Goal: Task Accomplishment & Management: Manage account settings

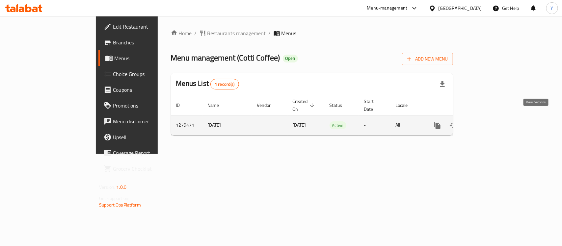
click at [489, 122] on icon "enhanced table" at bounding box center [485, 126] width 8 height 8
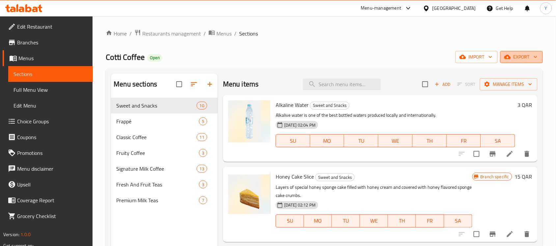
click at [514, 53] on span "export" at bounding box center [522, 57] width 32 height 8
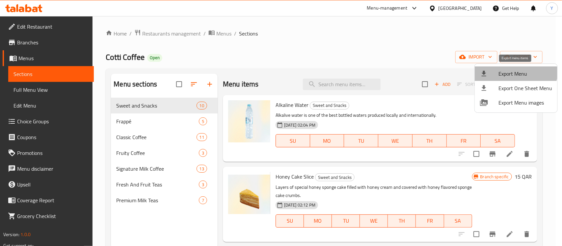
click at [508, 67] on li "Export Menu" at bounding box center [516, 74] width 83 height 14
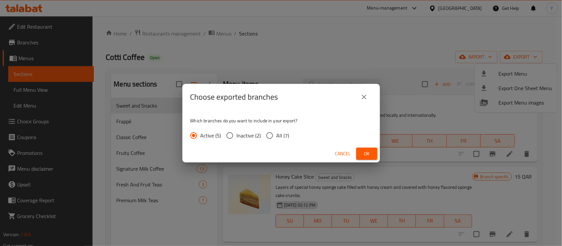
click at [284, 130] on label "All (7)" at bounding box center [276, 136] width 27 height 14
click at [277, 130] on input "All (7)" at bounding box center [270, 136] width 14 height 14
radio input "true"
click at [368, 150] on span "Ok" at bounding box center [367, 154] width 11 height 8
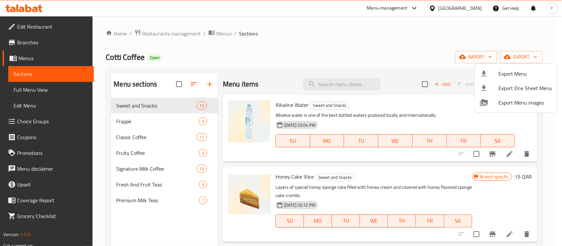
click at [334, 36] on div at bounding box center [281, 123] width 562 height 246
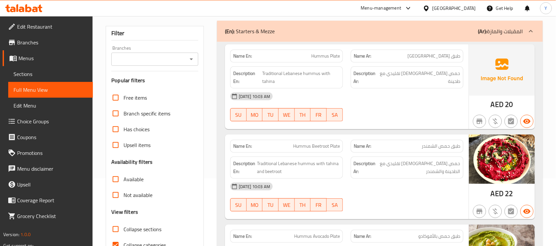
scroll to position [82, 0]
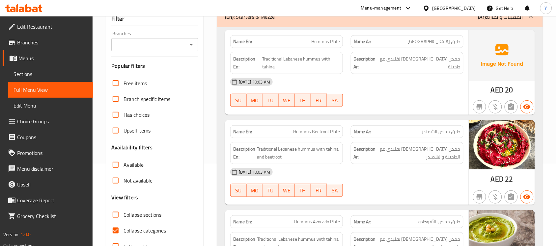
click at [404, 101] on div "09-09-2025 10:03 AM SU MO TU WE TH FR SA" at bounding box center [346, 92] width 241 height 37
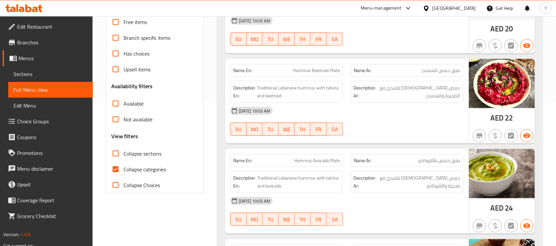
scroll to position [0, 0]
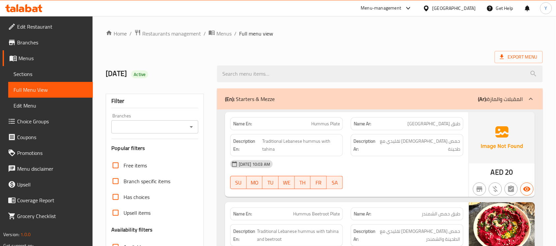
click at [437, 144] on span "حمص لبناني تقليدي مع طحينة" at bounding box center [419, 145] width 81 height 16
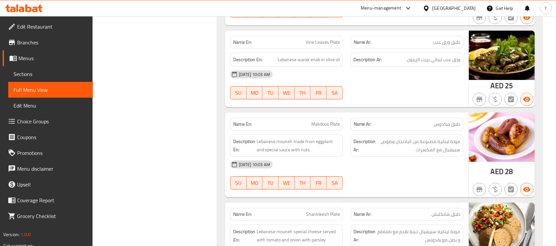
scroll to position [700, 0]
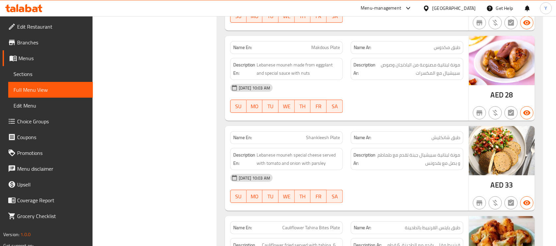
click at [456, 138] on span "طبق شانكليش" at bounding box center [446, 137] width 29 height 7
copy span "طبق"
click at [436, 102] on div "09-09-2025 10:03 AM SU MO TU WE TH FR SA" at bounding box center [346, 98] width 241 height 37
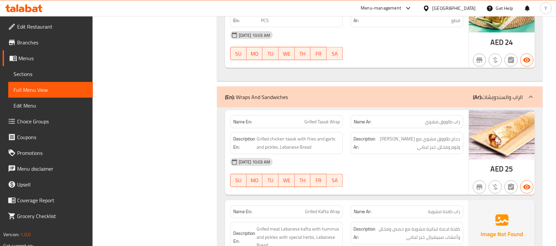
scroll to position [1812, 0]
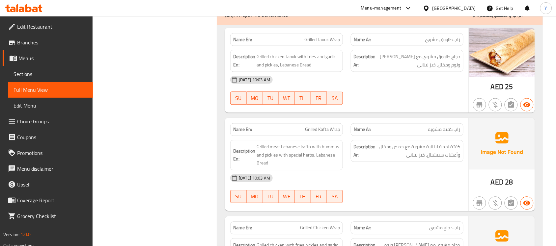
click at [461, 72] on div "Description Ar: دجاج طاووق مشوي مع فرايز وثوم ومخلل، خبز لبناني" at bounding box center [407, 61] width 113 height 22
click at [457, 69] on span "دجاج طاووق مشوي مع فرايز وثوم ومخلل، خبز لبناني" at bounding box center [418, 61] width 83 height 16
drag, startPoint x: 457, startPoint y: 71, endPoint x: 451, endPoint y: 72, distance: 6.3
click at [451, 69] on span "دجاج طاووق مشوي مع فرايز وثوم ومخلل، خبز لبناني" at bounding box center [418, 61] width 83 height 16
copy span "خبز لبناني"
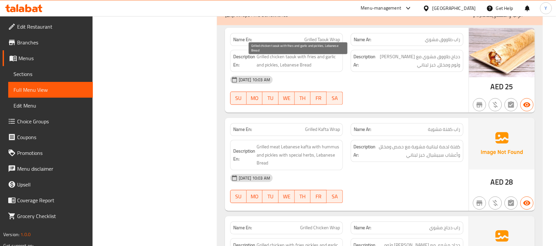
click at [287, 69] on span "Grilled chicken taouk with fries and garlic and pickles, Lebanese Bread" at bounding box center [298, 61] width 83 height 16
drag, startPoint x: 287, startPoint y: 72, endPoint x: 315, endPoint y: 74, distance: 28.1
click at [313, 69] on span "Grilled chicken taouk with fries and garlic and pickles, Lebanese Bread" at bounding box center [298, 61] width 83 height 16
copy span "Lebanese Bread"
click at [368, 100] on div "09-09-2025 10:03 AM SU MO TU WE TH FR SA" at bounding box center [346, 90] width 241 height 37
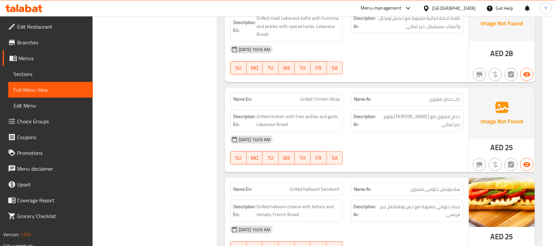
scroll to position [2017, 0]
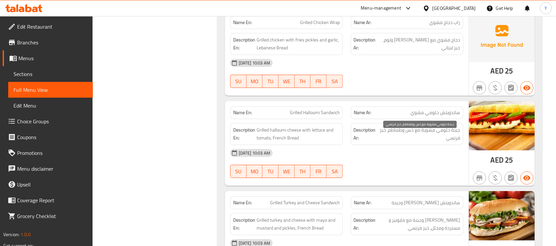
click at [416, 136] on span "جبنة حلومي مشوية مع خس وطماطم، خبز فرنسي" at bounding box center [419, 134] width 81 height 16
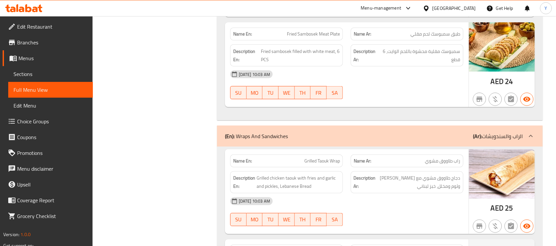
scroll to position [1770, 0]
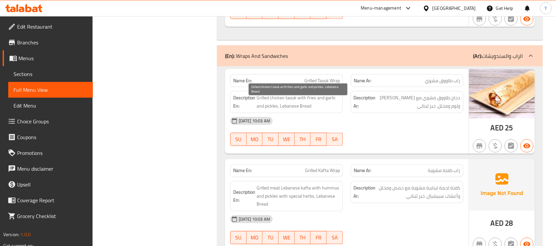
click at [294, 110] on span "Grilled chicken taouk with fries and garlic and pickles, Lebanese Bread" at bounding box center [298, 102] width 83 height 16
drag, startPoint x: 294, startPoint y: 111, endPoint x: 318, endPoint y: 116, distance: 24.9
click at [316, 110] on span "Grilled chicken taouk with fries and garlic and pickles, Lebanese Bread" at bounding box center [298, 102] width 83 height 16
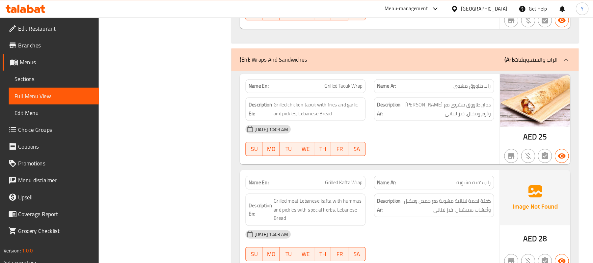
scroll to position [1932, 0]
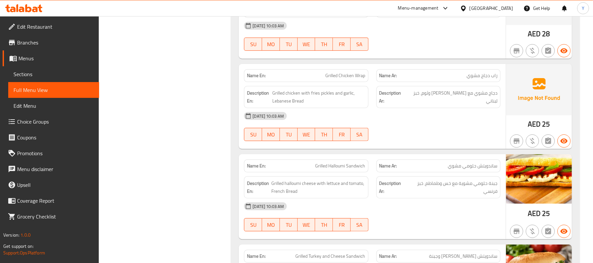
click at [433, 164] on p "Name Ar: ساندويتش حلومي مشوي" at bounding box center [438, 165] width 118 height 7
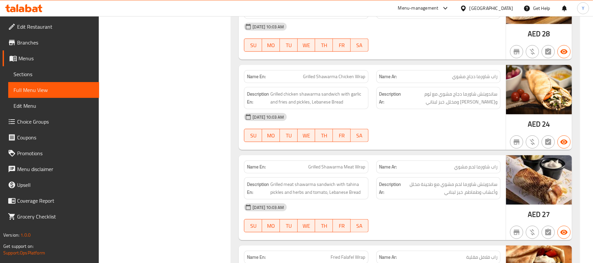
scroll to position [2240, 0]
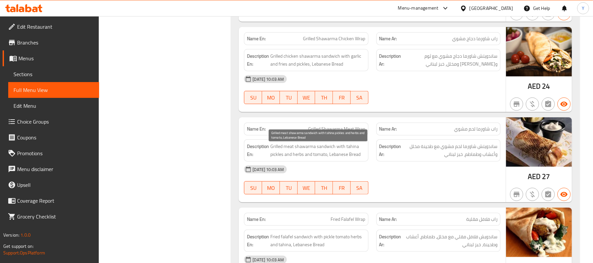
click at [334, 158] on span "Grilled meat shawarma sandwich with tahina pickles and herbs and tomato, Lebane…" at bounding box center [317, 150] width 95 height 16
drag, startPoint x: 334, startPoint y: 161, endPoint x: 356, endPoint y: 158, distance: 22.2
click at [356, 158] on span "Grilled meat shawarma sandwich with tahina pickles and herbs and tomato, Lebane…" at bounding box center [317, 150] width 95 height 16
copy span "Lebanese Bread"
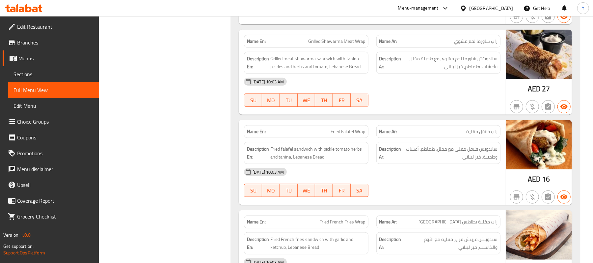
scroll to position [2371, 0]
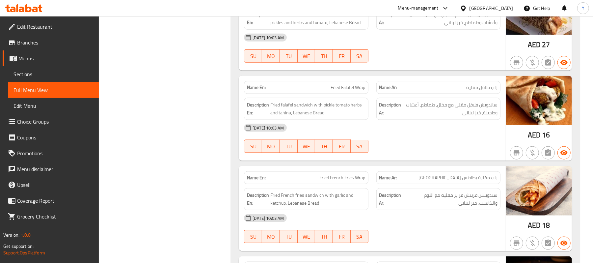
click at [443, 152] on div "09-09-2025 10:03 AM SU MO TU WE TH FR SA" at bounding box center [372, 138] width 264 height 37
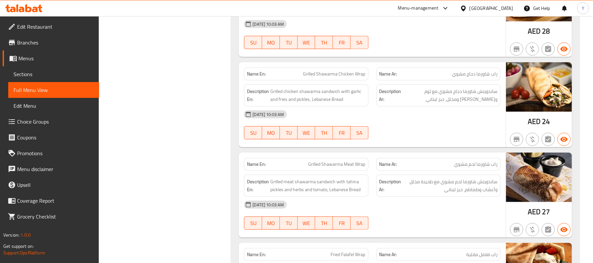
scroll to position [2205, 0]
click at [446, 143] on div at bounding box center [439, 139] width 132 height 8
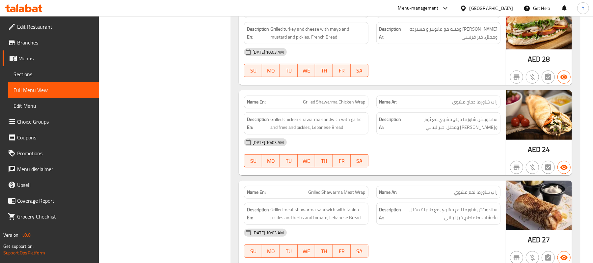
scroll to position [2161, 0]
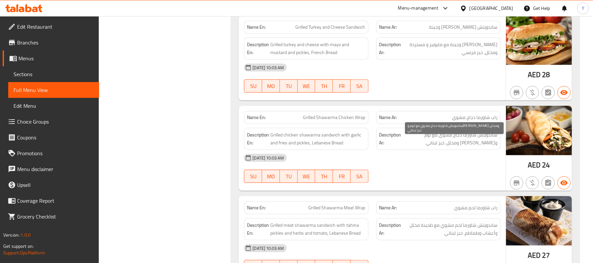
click at [431, 146] on span "ساندويتش شاورما دجاج مشوي مع ثوم وفرايز ومخلل، خبز لبناني" at bounding box center [450, 139] width 95 height 16
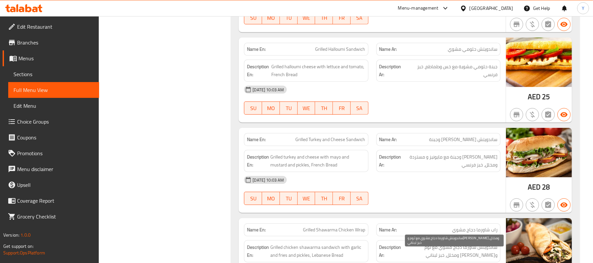
scroll to position [2029, 0]
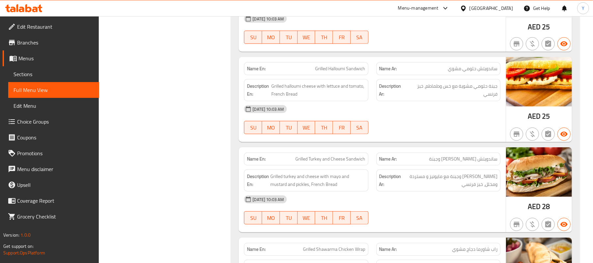
click at [331, 157] on span "Grilled Turkey and Cheese Sandwich" at bounding box center [331, 158] width 70 height 7
copy span "Grilled Turkey and Cheese Sandwich"
click at [451, 129] on div "09-09-2025 10:03 AM SU MO TU WE TH FR SA" at bounding box center [372, 119] width 264 height 37
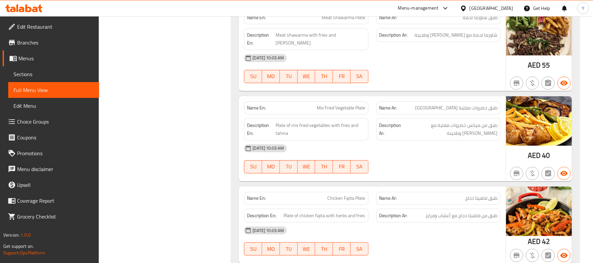
scroll to position [3435, 0]
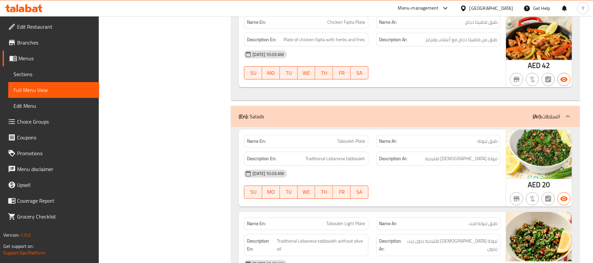
click at [354, 138] on span "Tabouleh Plate" at bounding box center [352, 141] width 28 height 7
click at [357, 138] on span "Tabouleh Plate" at bounding box center [352, 141] width 28 height 7
copy span "Plate"
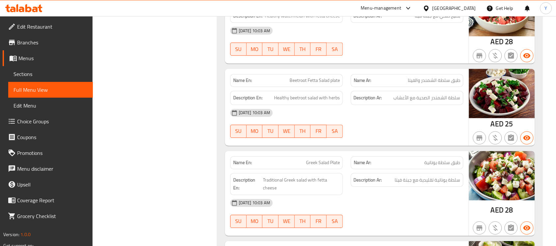
scroll to position [4340, 0]
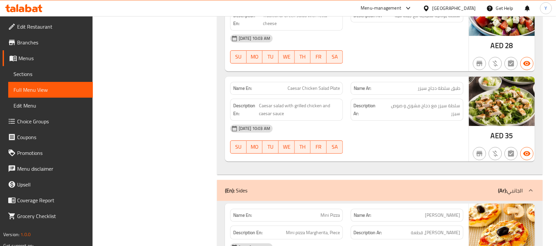
click at [457, 82] on div "Name Ar: طبق سلطة دجاج سيزر" at bounding box center [407, 88] width 113 height 13
click at [458, 85] on span "طبق سلطة دجاج سيزر" at bounding box center [439, 88] width 42 height 7
copy span "طبق"
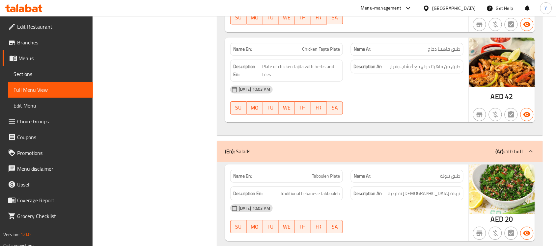
scroll to position [3411, 0]
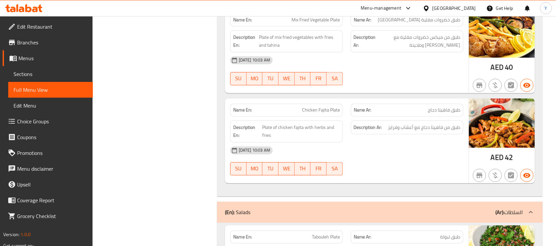
click at [432, 143] on div "09-09-2025 10:03 AM" at bounding box center [346, 151] width 241 height 16
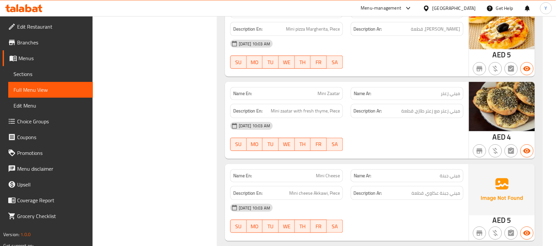
scroll to position [4503, 0]
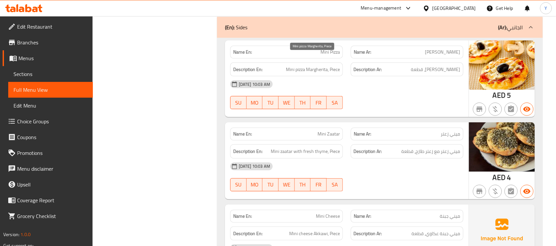
click at [330, 66] on span "Mini pizza Margherita, Piece" at bounding box center [313, 70] width 54 height 8
copy span "Piece"
click at [387, 105] on div "Name En: Mini Pizza Name Ar: ميني بيتزا Description En: Mini pizza Margherita, …" at bounding box center [347, 79] width 244 height 77
click at [415, 66] on span "ميني بيتزا مارجريتا، قطعة" at bounding box center [435, 70] width 49 height 8
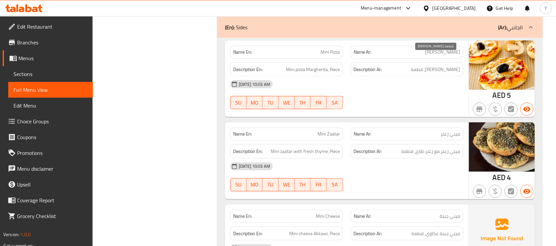
click at [415, 66] on span "ميني بيتزا مارجريتا، قطعة" at bounding box center [435, 70] width 49 height 8
copy span "قطعة"
click at [394, 89] on div "09-09-2025 10:03 AM SU MO TU WE TH FR SA" at bounding box center [346, 94] width 241 height 37
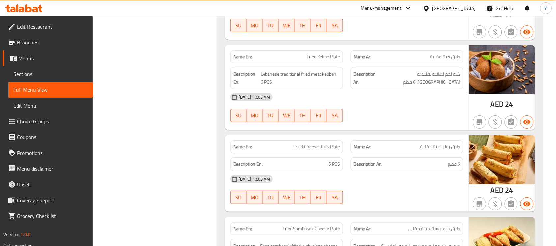
scroll to position [0, 0]
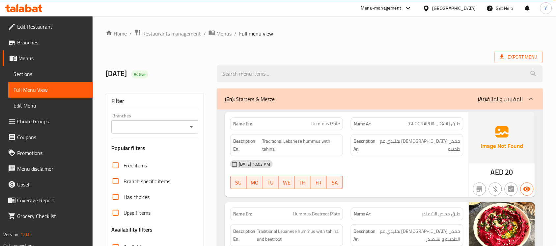
drag, startPoint x: 447, startPoint y: 44, endPoint x: 479, endPoint y: -50, distance: 98.9
click at [510, 54] on span "Export Menu" at bounding box center [519, 57] width 38 height 8
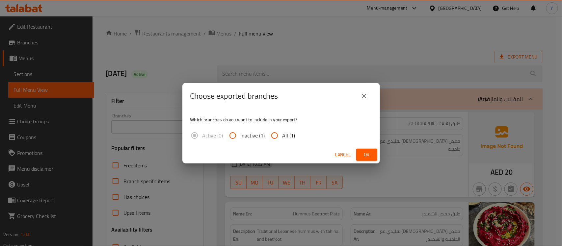
click at [362, 155] on span "Ok" at bounding box center [367, 155] width 11 height 8
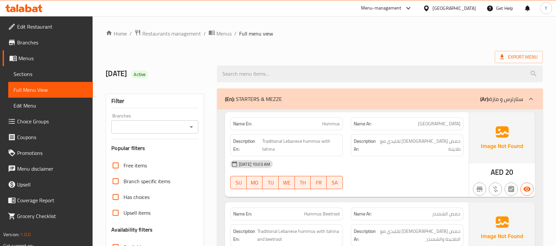
scroll to position [187, 0]
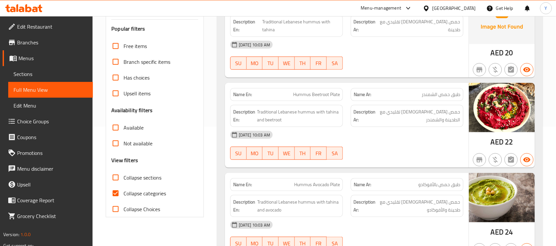
scroll to position [206, 0]
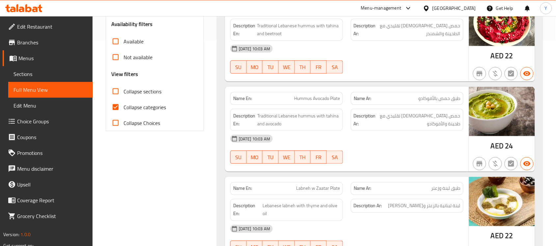
click at [149, 110] on span "Collapse categories" at bounding box center [145, 107] width 42 height 8
click at [124, 110] on input "Collapse categories" at bounding box center [116, 107] width 16 height 16
checkbox input "false"
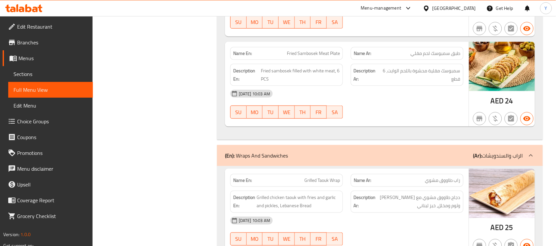
scroll to position [0, 0]
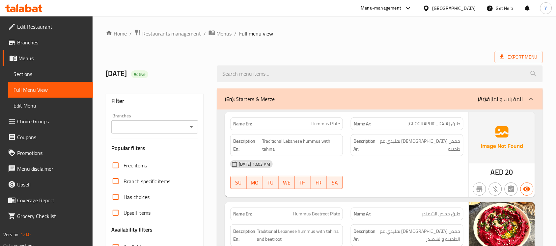
drag, startPoint x: 364, startPoint y: 107, endPoint x: 372, endPoint y: 7, distance: 100.8
click at [524, 58] on span "Export Menu" at bounding box center [519, 57] width 38 height 8
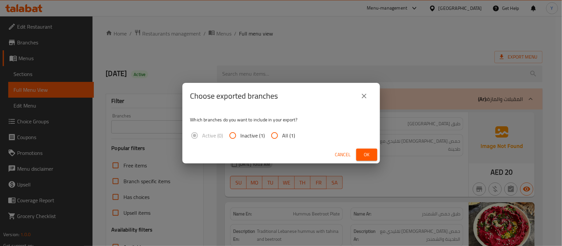
click at [373, 147] on div "Cancel Ok" at bounding box center [281, 154] width 198 height 17
click at [373, 155] on button "Ok" at bounding box center [366, 155] width 21 height 12
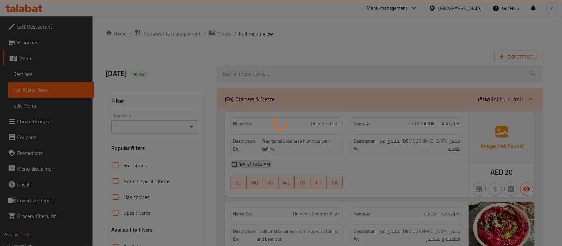
click at [425, 188] on div at bounding box center [281, 123] width 562 height 246
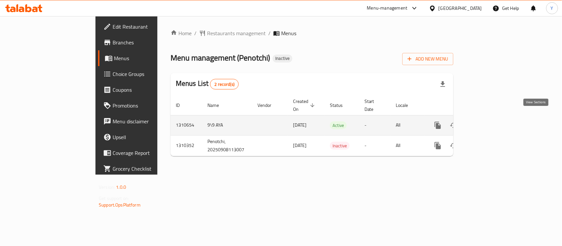
click at [488, 123] on icon "enhanced table" at bounding box center [486, 126] width 6 height 6
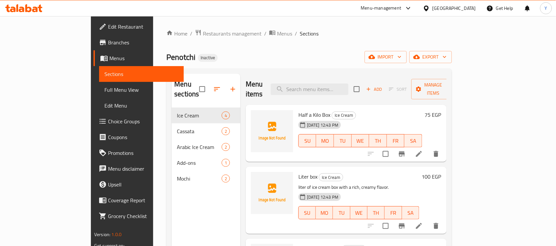
click at [104, 88] on span "Full Menu View" at bounding box center [141, 90] width 74 height 8
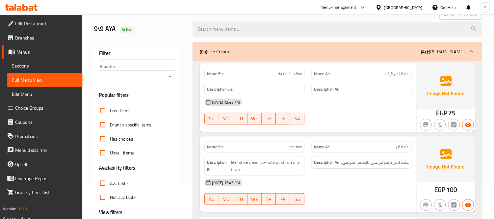
scroll to position [41, 0]
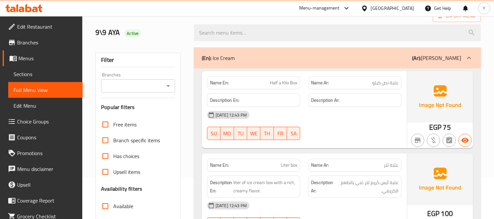
drag, startPoint x: 539, startPoint y: 2, endPoint x: 316, endPoint y: 88, distance: 238.2
click at [316, 88] on div "Name Ar: علبة نص كيلو" at bounding box center [355, 82] width 94 height 13
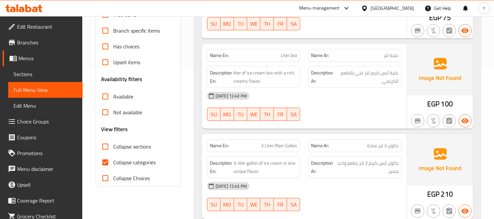
click at [114, 145] on span "Collapse sections" at bounding box center [132, 147] width 38 height 8
click at [113, 145] on input "Collapse sections" at bounding box center [105, 147] width 16 height 16
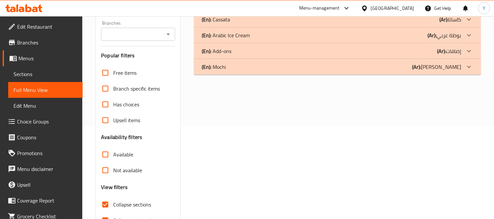
scroll to position [21, 0]
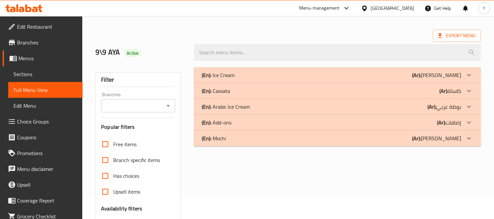
click at [265, 68] on div "(En): Ice Cream (Ar): أيس كريم" at bounding box center [337, 75] width 287 height 16
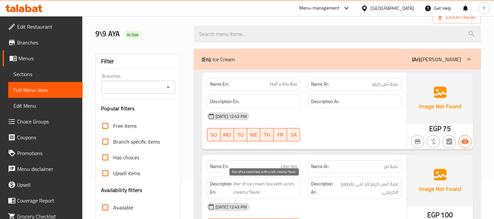
scroll to position [0, 0]
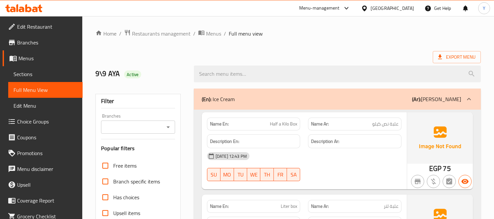
click at [256, 94] on div "(En): Ice Cream (Ar): أيس كريم" at bounding box center [337, 99] width 287 height 21
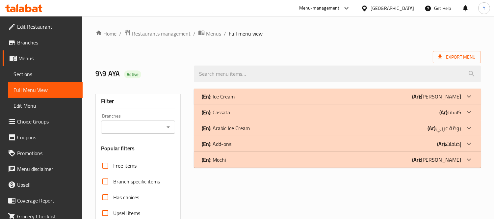
click at [431, 93] on div "(En): Ice Cream (Ar): أيس كريم" at bounding box center [332, 97] width 260 height 8
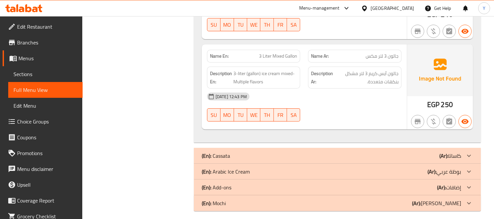
scroll to position [336, 0]
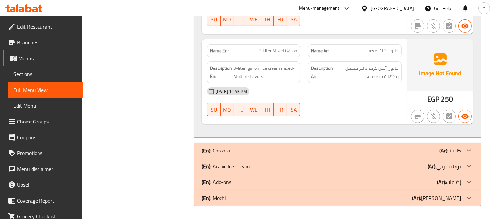
click at [400, 152] on div "(En): [PERSON_NAME] (Ar): كاساتا" at bounding box center [332, 151] width 260 height 8
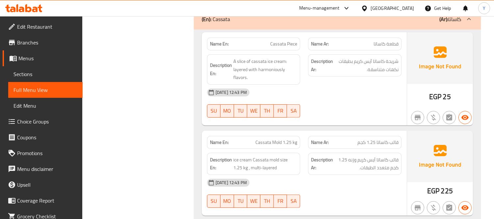
scroll to position [483, 0]
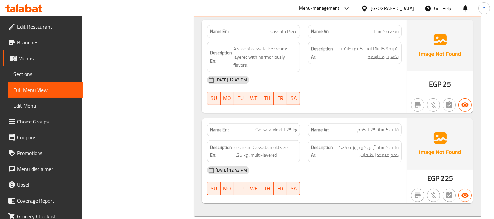
click at [393, 126] on span "قالب كاساتا 1.25 كجم" at bounding box center [378, 129] width 41 height 7
click at [395, 131] on span "قالب كاساتا 1.25 كجم" at bounding box center [378, 129] width 41 height 7
drag, startPoint x: 395, startPoint y: 131, endPoint x: 383, endPoint y: 130, distance: 11.6
click at [383, 130] on span "قالب كاساتا 1.25 كجم" at bounding box center [378, 129] width 41 height 7
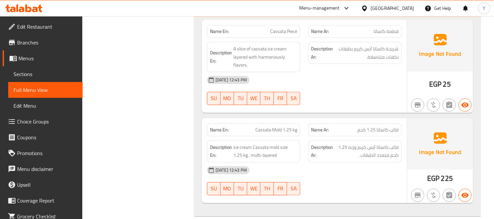
click at [278, 130] on span "Cassata Mold 1.25 kg" at bounding box center [277, 129] width 42 height 7
click at [398, 147] on span "قالب كاساتا آيس كريم وزنه 1.25 كجم متعدد الطبقات." at bounding box center [367, 151] width 64 height 16
drag, startPoint x: 398, startPoint y: 147, endPoint x: 385, endPoint y: 149, distance: 12.9
click at [385, 149] on span "قالب كاساتا آيس كريم وزنه 1.25 كجم متعدد الطبقات." at bounding box center [367, 151] width 64 height 16
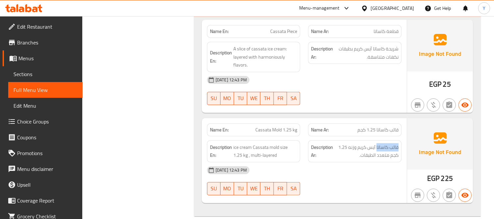
click at [402, 143] on div "Description Ar: قالب كاساتا آيس كريم وزنه 1.25 كجم متعدد الطبقات." at bounding box center [354, 151] width 101 height 30
click at [396, 146] on span "قالب كاساتا آيس كريم وزنه 1.25 كجم متعدد الطبقات." at bounding box center [367, 151] width 64 height 16
copy span "قالب كاساتا آيس كريم"
drag, startPoint x: 396, startPoint y: 146, endPoint x: 347, endPoint y: 170, distance: 53.9
click at [367, 148] on span "قالب كاساتا آيس كريم وزنه 1.25 كجم متعدد الطبقات." at bounding box center [367, 151] width 64 height 16
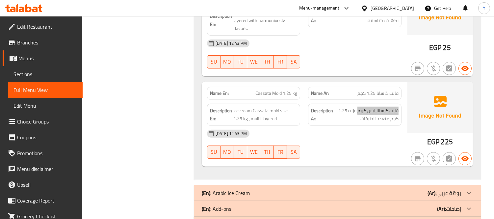
scroll to position [546, 0]
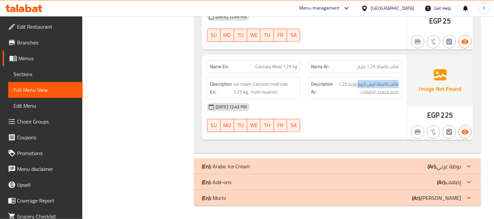
click at [252, 167] on div "(En): Arabic Ice Cream (Ar): بوظة عربي" at bounding box center [332, 166] width 260 height 8
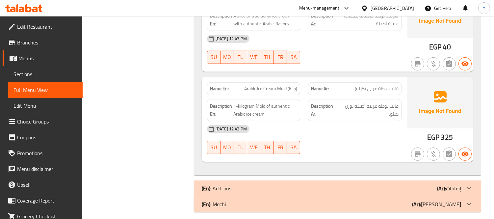
scroll to position [748, 0]
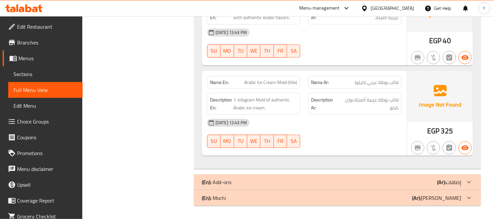
click at [354, 178] on div "(En): Add-ons (Ar): إضافات" at bounding box center [332, 182] width 260 height 8
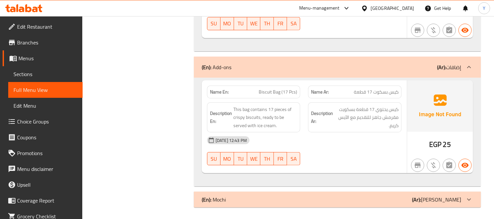
scroll to position [867, 0]
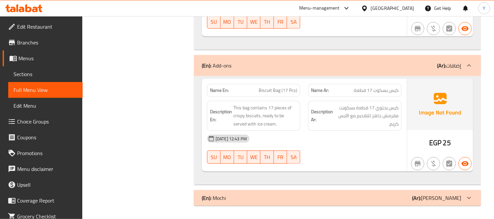
click at [353, 205] on div "(En): Mochi (Ar): موتشي" at bounding box center [337, 198] width 287 height 16
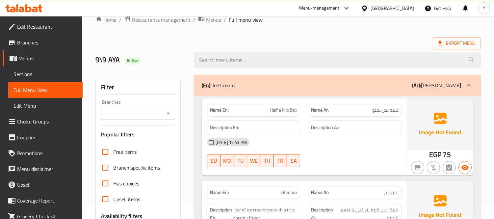
scroll to position [0, 0]
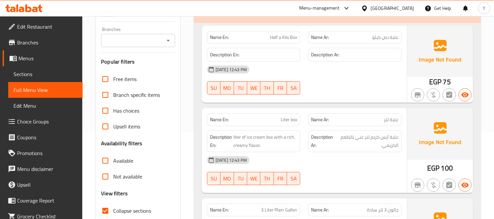
scroll to position [146, 0]
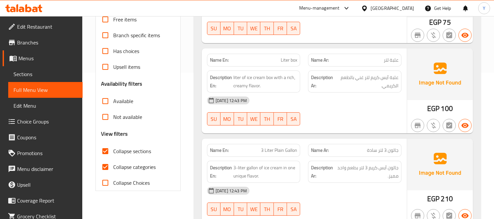
click at [108, 153] on input "Collapse sections" at bounding box center [105, 151] width 16 height 16
checkbox input "true"
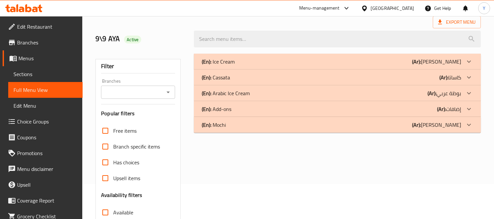
scroll to position [0, 0]
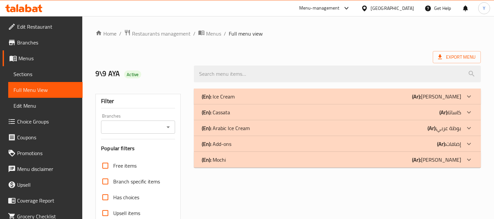
click at [330, 33] on ol "Home / Restaurants management / Menus / Full menu view" at bounding box center [289, 33] width 386 height 9
click at [350, 52] on div "Export Menu" at bounding box center [289, 57] width 386 height 12
click at [298, 92] on div "(En): Ice Cream (Ar): أيس كريم" at bounding box center [337, 97] width 287 height 16
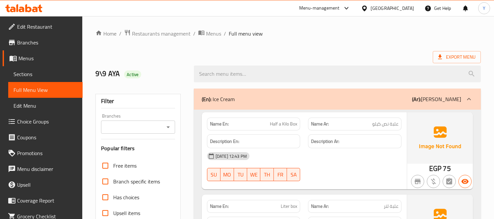
click at [364, 140] on h6 "Description Ar:" at bounding box center [355, 141] width 88 height 8
drag, startPoint x: 313, startPoint y: 169, endPoint x: 324, endPoint y: 172, distance: 11.8
click at [313, 169] on div "09-09-2025 12:43 PM SU MO TU WE TH FR SA" at bounding box center [304, 166] width 203 height 37
click at [344, 185] on div at bounding box center [354, 181] width 101 height 8
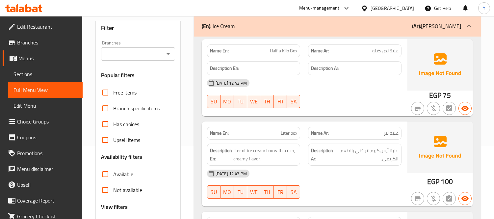
click at [368, 140] on div "Description Ar: علبة آيس كريم لتر غني بالطعم الكريمي." at bounding box center [354, 155] width 101 height 30
click at [239, 150] on span "liter of ice cream box with a rich, creamy flavor." at bounding box center [266, 155] width 64 height 16
drag, startPoint x: 239, startPoint y: 150, endPoint x: 248, endPoint y: 150, distance: 8.9
click at [248, 150] on span "liter of ice cream box with a rich, creamy flavor." at bounding box center [266, 155] width 64 height 16
click at [263, 152] on span "liter of ice cream box with a rich, creamy flavor." at bounding box center [266, 155] width 64 height 16
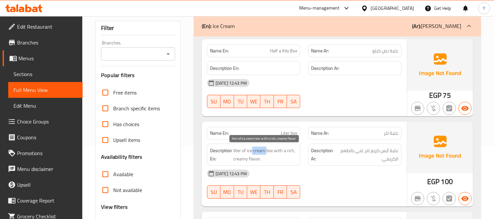
drag, startPoint x: 263, startPoint y: 152, endPoint x: 249, endPoint y: 151, distance: 13.9
click at [249, 151] on span "liter of ice cream box with a rich, creamy flavor." at bounding box center [266, 155] width 64 height 16
click at [351, 87] on div "[DATE] 12:43 PM" at bounding box center [304, 83] width 203 height 16
click at [337, 127] on div "Name Ar: علبة لتر" at bounding box center [355, 133] width 94 height 13
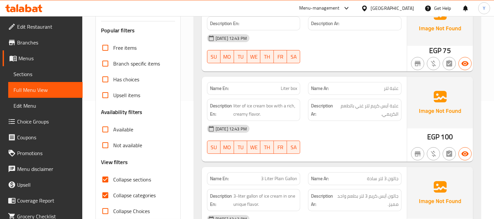
scroll to position [135, 0]
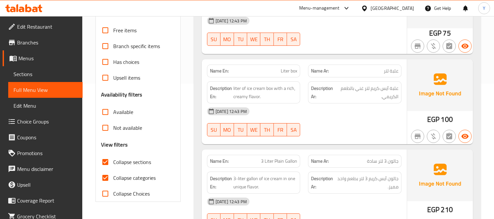
click at [318, 153] on div "Name Ar: جالون 3 لتر سادة" at bounding box center [354, 161] width 101 height 21
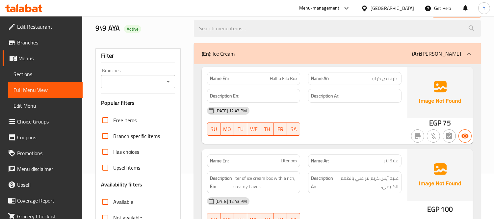
scroll to position [7, 0]
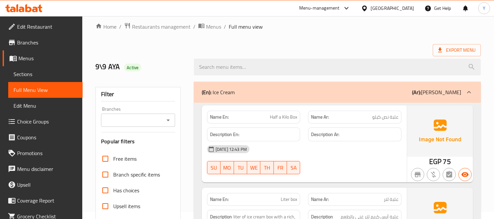
click at [316, 97] on div "(En): Ice Cream (Ar): أيس كريم" at bounding box center [337, 92] width 287 height 21
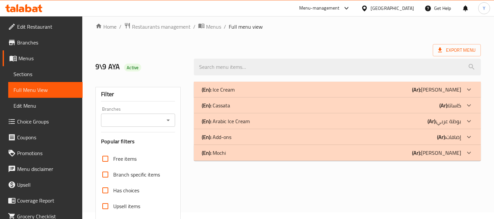
click at [316, 102] on div "(En): [PERSON_NAME] (Ar): كاساتا" at bounding box center [332, 105] width 260 height 8
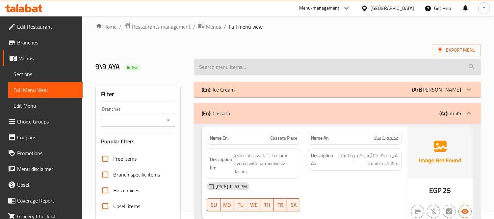
click at [335, 70] on input "search" at bounding box center [337, 67] width 287 height 17
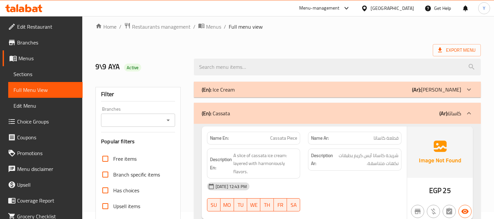
click at [354, 43] on div "Home / Restaurants management / Menus / Full menu view Export Menu 9\9 AYA Acti…" at bounding box center [289, 198] width 386 height 353
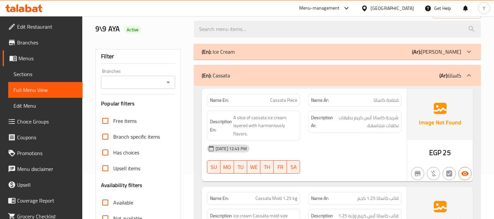
scroll to position [80, 0]
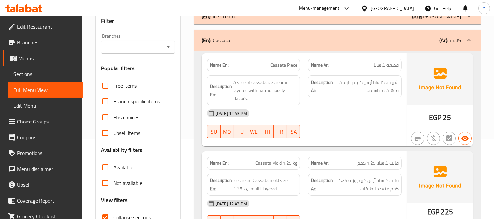
click at [383, 152] on div "Name En: Cassata Mold 1.25 kg Name Ar: قالب كاساتا 1.25 كجم Description En: ice…" at bounding box center [304, 194] width 205 height 85
click at [379, 104] on div "Description Ar: شريحة كاساتا آيس كريم بطبقات نكهات متناسقة." at bounding box center [354, 90] width 101 height 38
click at [420, 124] on div "EGP 25" at bounding box center [440, 99] width 66 height 93
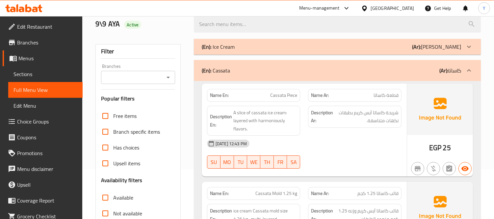
scroll to position [0, 0]
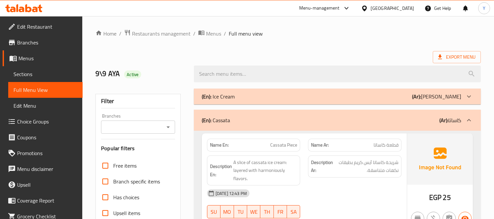
click at [335, 116] on div "(En): [PERSON_NAME] (Ar): كاساتا" at bounding box center [337, 120] width 287 height 21
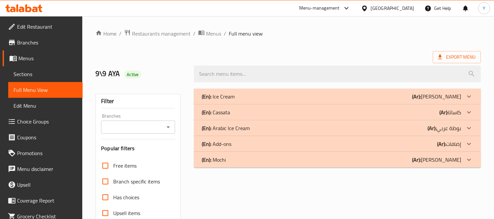
click at [366, 122] on div "(En): Arabic Ice Cream (Ar): بوظة عربي" at bounding box center [337, 128] width 287 height 16
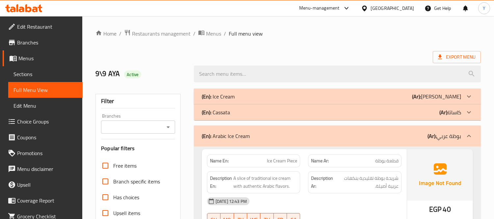
click at [358, 48] on div "Home / Restaurants management / Menus / Full menu view Export Menu 9\9 AYA Acti…" at bounding box center [289, 201] width 386 height 345
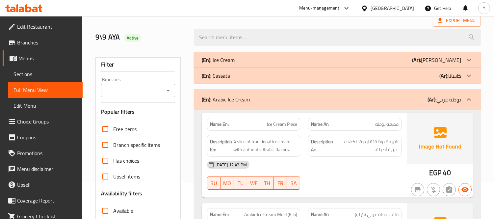
click at [385, 152] on span "شريحة بوظة تقليدية بنكهات عربية أصيلة." at bounding box center [367, 146] width 64 height 16
click at [242, 145] on span "A slice of traditional ice cream with authentic Arabic flavors." at bounding box center [266, 146] width 64 height 16
click at [279, 150] on span "A slice of traditional ice cream with authentic Arabic flavors." at bounding box center [266, 146] width 64 height 16
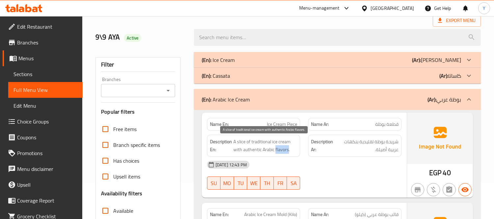
click at [279, 150] on span "A slice of traditional ice cream with authentic Arabic flavors." at bounding box center [266, 146] width 64 height 16
click at [258, 152] on span "A slice of traditional ice cream with authentic Arabic flavors." at bounding box center [266, 146] width 64 height 16
click at [249, 150] on span "A slice of traditional ice cream with authentic Arabic flavors." at bounding box center [266, 146] width 64 height 16
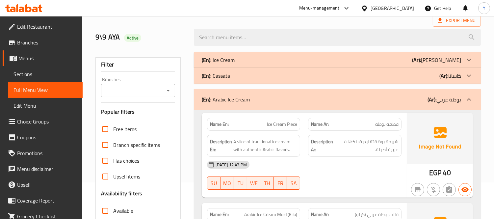
click at [412, 159] on img at bounding box center [440, 138] width 66 height 51
drag, startPoint x: 277, startPoint y: 160, endPoint x: 284, endPoint y: 171, distance: 12.9
click at [277, 160] on div "[DATE] 12:43 PM" at bounding box center [304, 165] width 203 height 16
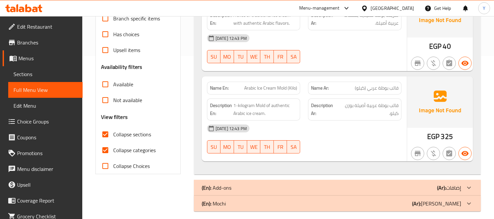
scroll to position [169, 0]
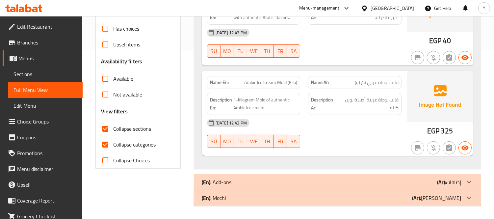
click at [387, 81] on span "قالب بوظة عربي (كيلو)" at bounding box center [377, 82] width 44 height 7
click at [263, 99] on span "1-kilogram Mold of authentic Arabic ice cream." at bounding box center [266, 104] width 64 height 16
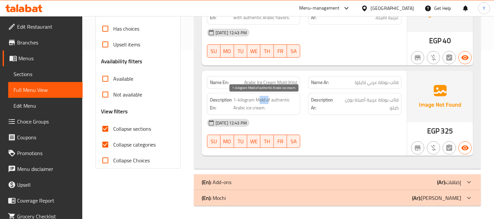
click at [263, 99] on span "1-kilogram Mold of authentic Arabic ice cream." at bounding box center [266, 104] width 64 height 16
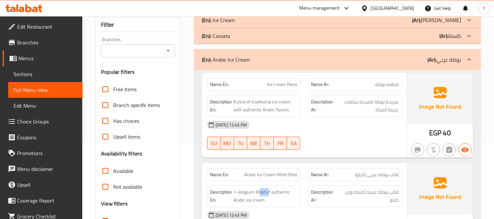
scroll to position [0, 0]
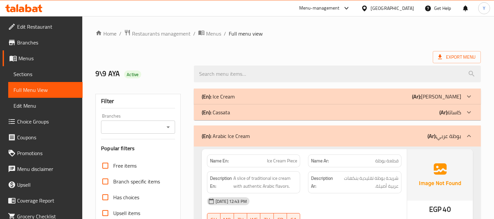
click at [400, 130] on div "(En): Arabic Ice Cream (Ar): بوظة عربي" at bounding box center [337, 135] width 287 height 21
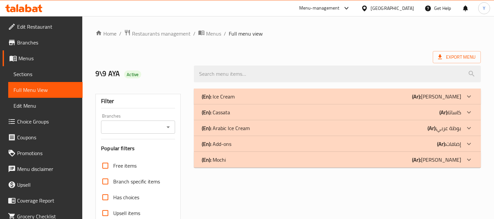
click at [436, 141] on div "(En): Add-ons (Ar): إضافات" at bounding box center [332, 144] width 260 height 8
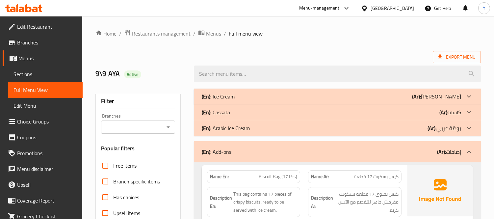
click at [364, 35] on ol "Home / Restaurants management / Menus / Full menu view" at bounding box center [289, 33] width 386 height 9
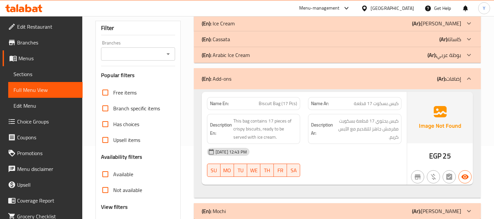
click at [378, 142] on div "Description Ar: كيس يحتوي 17 قطعة بسكويت مقرمش جاهز للتقديم مع الآيس كريم." at bounding box center [355, 129] width 94 height 30
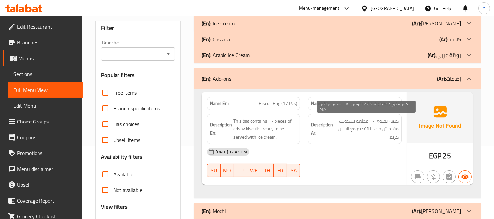
click at [384, 122] on span "كيس يحتوي 17 قطعة بسكويت مقرمش جاهز للتقديم مع الآيس كريم." at bounding box center [367, 129] width 64 height 24
drag, startPoint x: 384, startPoint y: 122, endPoint x: 375, endPoint y: 122, distance: 9.2
click at [379, 123] on span "كيس يحتوي 17 قطعة بسكويت مقرمش جاهز للتقديم مع الآيس كريم." at bounding box center [367, 129] width 64 height 24
click at [362, 120] on span "كيس يحتوي 17 قطعة بسكويت مقرمش جاهز للتقديم مع الآيس كريم." at bounding box center [367, 129] width 64 height 24
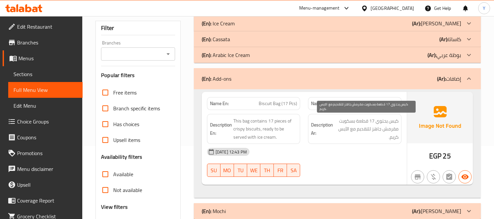
click at [371, 120] on span "كيس يحتوي 17 قطعة بسكويت مقرمش جاهز للتقديم مع الآيس كريم." at bounding box center [367, 129] width 64 height 24
drag, startPoint x: 370, startPoint y: 120, endPoint x: 360, endPoint y: 123, distance: 9.9
click at [360, 123] on span "كيس يحتوي 17 قطعة بسكويت مقرمش جاهز للتقديم مع الآيس كريم." at bounding box center [367, 129] width 64 height 24
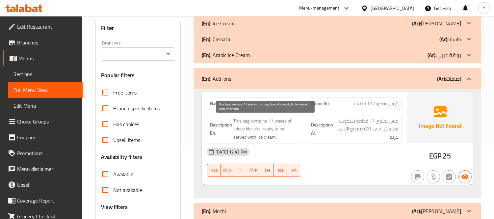
click at [250, 130] on span "This bag contains 17 pieces of crispy biscuits, ready to be served with ice cre…" at bounding box center [266, 129] width 64 height 24
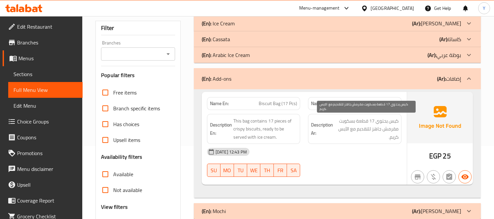
click at [389, 129] on span "كيس يحتوي 17 قطعة بسكويت مقرمش جاهز للتقديم مع الآيس كريم." at bounding box center [367, 129] width 64 height 24
drag, startPoint x: 379, startPoint y: 132, endPoint x: 351, endPoint y: 134, distance: 27.7
click at [351, 134] on span "كيس يحتوي 17 قطعة بسكويت مقرمش جاهز للتقديم مع الآيس كريم." at bounding box center [367, 129] width 64 height 24
click at [343, 140] on span "كيس يحتوي 17 قطعة بسكويت مقرمش جاهز للتقديم مع الآيس كريم." at bounding box center [367, 129] width 64 height 24
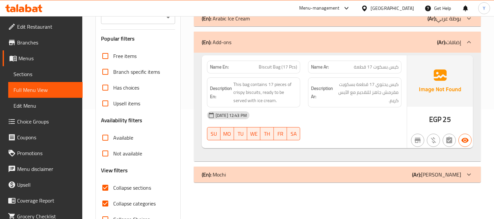
scroll to position [131, 0]
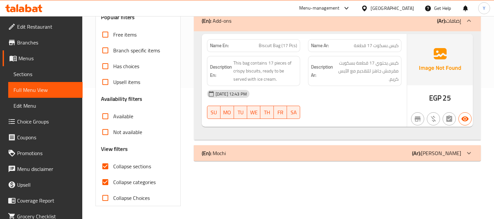
click at [397, 153] on div "(En): Mochi (Ar): موتشي" at bounding box center [332, 153] width 260 height 8
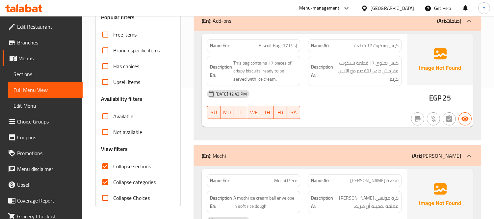
drag, startPoint x: 359, startPoint y: 107, endPoint x: 356, endPoint y: 72, distance: 35.4
click at [359, 107] on div "09-09-2025 12:43 PM SU MO TU WE TH FR SA" at bounding box center [304, 104] width 203 height 37
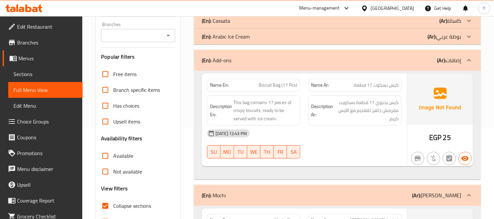
scroll to position [58, 0]
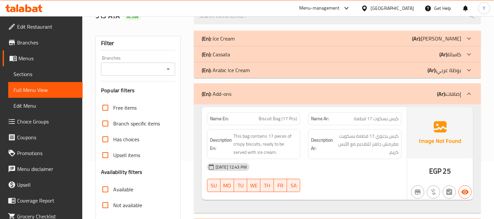
click at [330, 91] on div "(En): Add-ons (Ar): إضافات" at bounding box center [332, 94] width 260 height 8
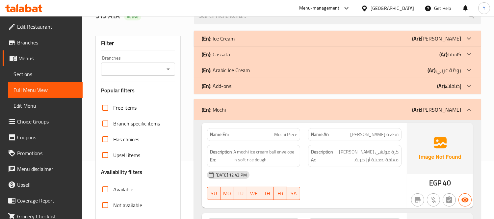
click at [391, 163] on div "(En): Mochi (Ar): موتشي Name En: Mochi Piece Name Ar: قطعة موتشي Description En…" at bounding box center [337, 205] width 287 height 212
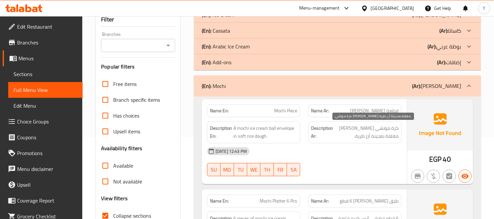
scroll to position [95, 0]
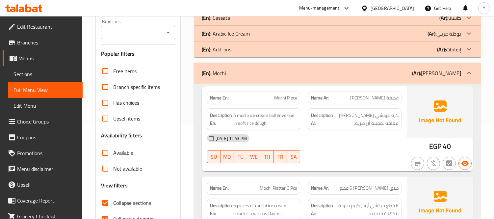
click at [275, 200] on div "Description En: 6 pieces of mochi ice cream colorful in various flavors" at bounding box center [254, 210] width 94 height 22
click at [363, 152] on div "09-09-2025 12:43 PM SU MO TU WE TH FR SA" at bounding box center [304, 148] width 203 height 37
click at [365, 154] on div "09-09-2025 12:43 PM SU MO TU WE TH FR SA" at bounding box center [304, 148] width 203 height 37
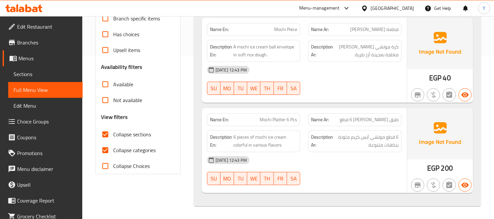
scroll to position [163, 0]
click at [101, 143] on input "Collapse categories" at bounding box center [105, 150] width 16 height 16
checkbox input "false"
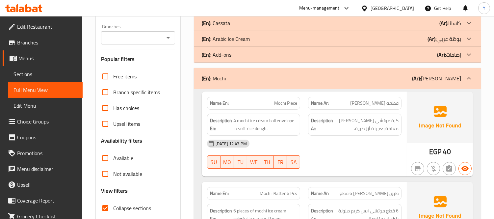
scroll to position [0, 0]
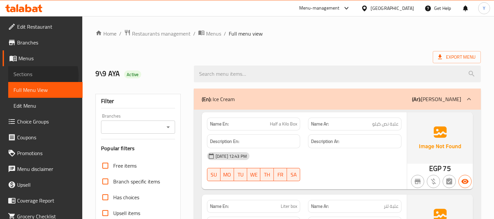
click at [39, 76] on span "Sections" at bounding box center [46, 74] width 64 height 8
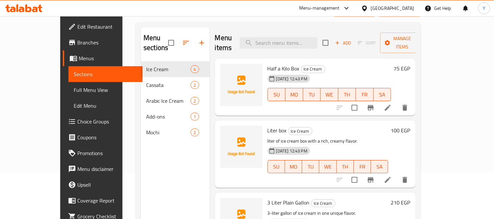
scroll to position [73, 0]
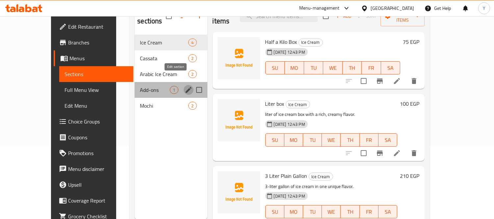
click at [185, 86] on icon "edit" at bounding box center [189, 90] width 8 height 8
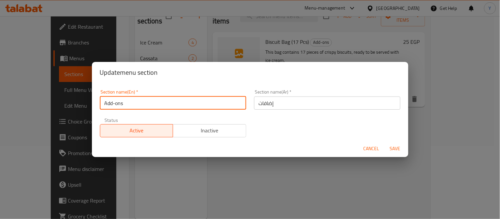
drag, startPoint x: 66, startPoint y: 113, endPoint x: 8, endPoint y: 121, distance: 58.6
click at [17, 121] on div "Update menu section Section name(En)   * Add-ons Section name(En) * Section nam…" at bounding box center [250, 109] width 500 height 219
type input "a"
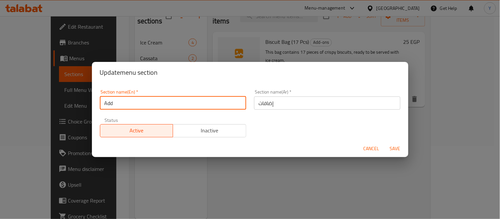
type input "Additions"
click at [384, 143] on button "Save" at bounding box center [394, 149] width 21 height 12
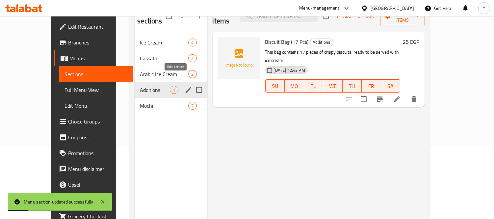
click at [185, 86] on icon "edit" at bounding box center [189, 90] width 8 height 8
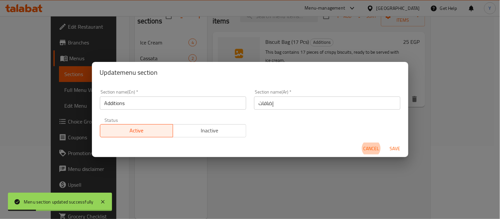
click at [315, 109] on input "إضافات" at bounding box center [327, 103] width 146 height 13
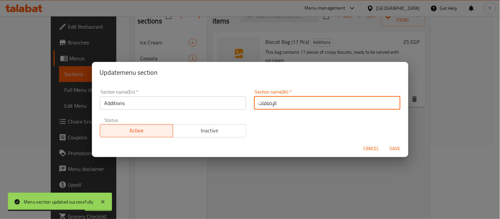
type input "الإضافات"
click at [384, 143] on button "Save" at bounding box center [394, 149] width 21 height 12
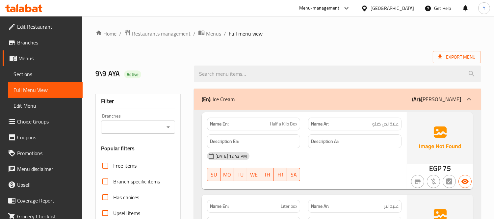
click at [216, 128] on div "Name En: Half a Kilo Box" at bounding box center [254, 124] width 94 height 13
copy strong "Name En:"
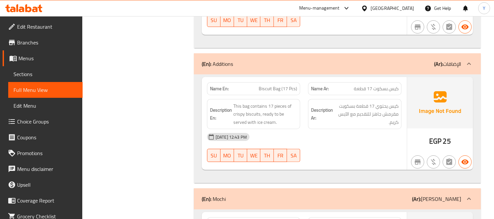
scroll to position [1064, 0]
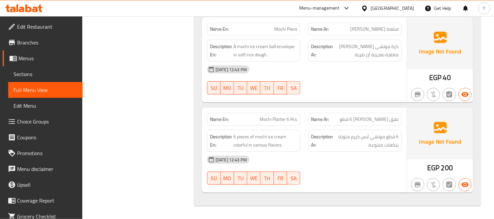
drag, startPoint x: 317, startPoint y: 62, endPoint x: 321, endPoint y: 169, distance: 107.4
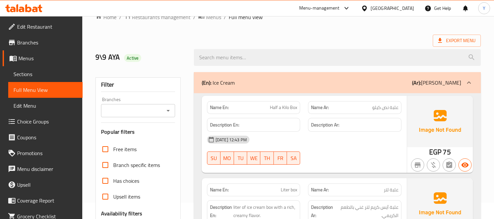
scroll to position [0, 0]
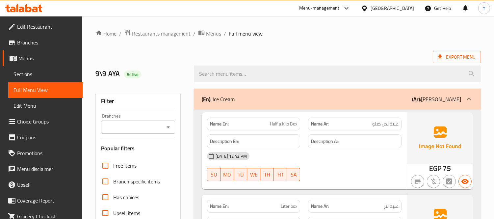
drag, startPoint x: 350, startPoint y: 152, endPoint x: 341, endPoint y: -35, distance: 187.3
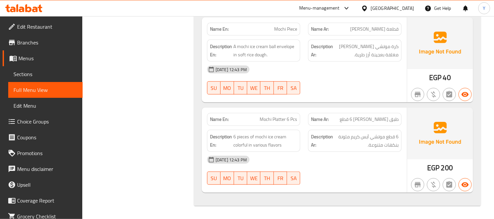
drag, startPoint x: 352, startPoint y: 56, endPoint x: 363, endPoint y: 155, distance: 99.8
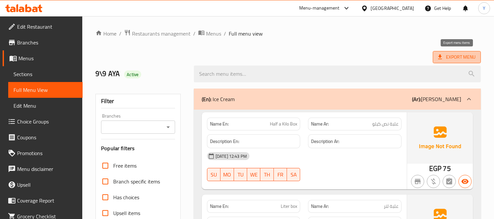
click at [452, 57] on span "Export Menu" at bounding box center [457, 57] width 38 height 8
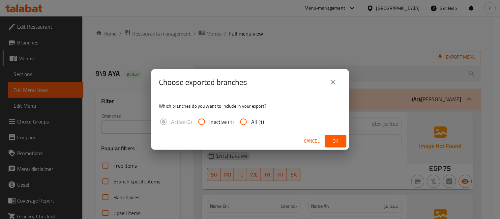
drag, startPoint x: 336, startPoint y: 132, endPoint x: 337, endPoint y: 143, distance: 11.2
click at [336, 135] on div "Choose exported branches Which branches do you want to include in your export? …" at bounding box center [250, 109] width 198 height 81
click at [337, 143] on span "Ok" at bounding box center [335, 141] width 11 height 8
